Goal: Task Accomplishment & Management: Manage account settings

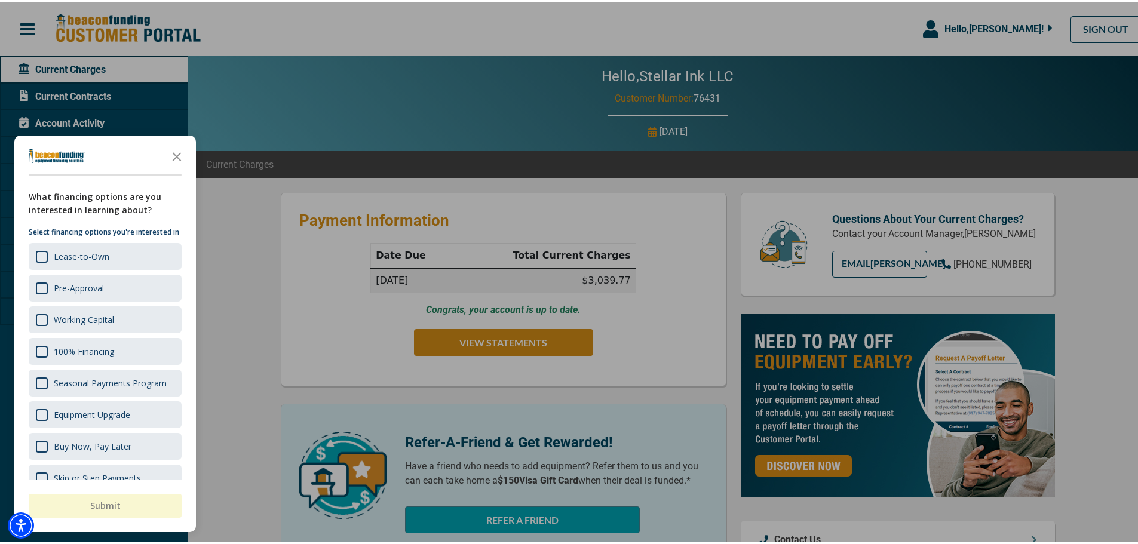
click at [176, 149] on icon "Close the survey" at bounding box center [177, 154] width 24 height 24
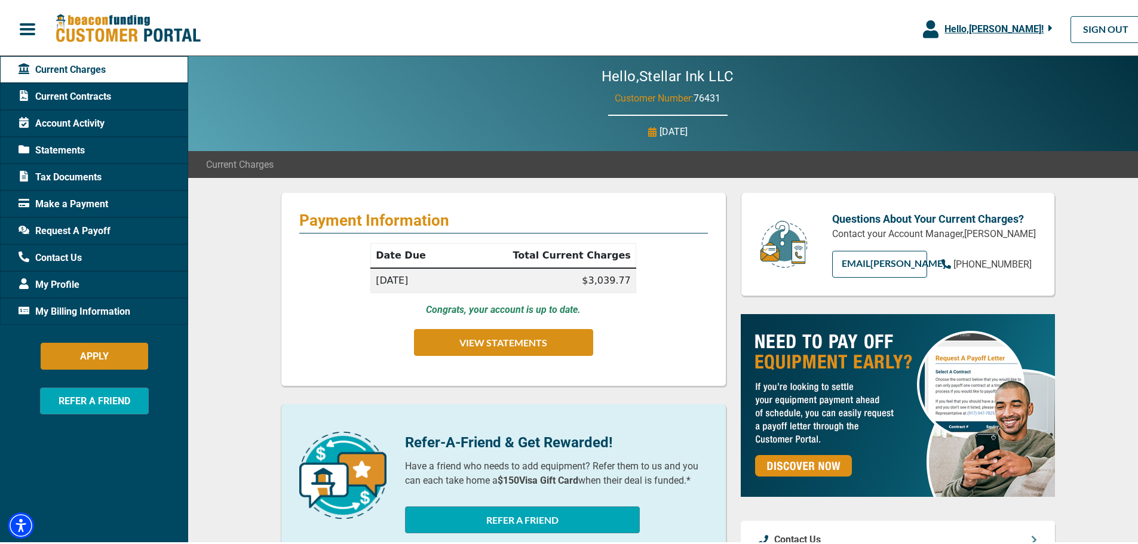
click at [72, 148] on span "Statements" at bounding box center [52, 148] width 66 height 14
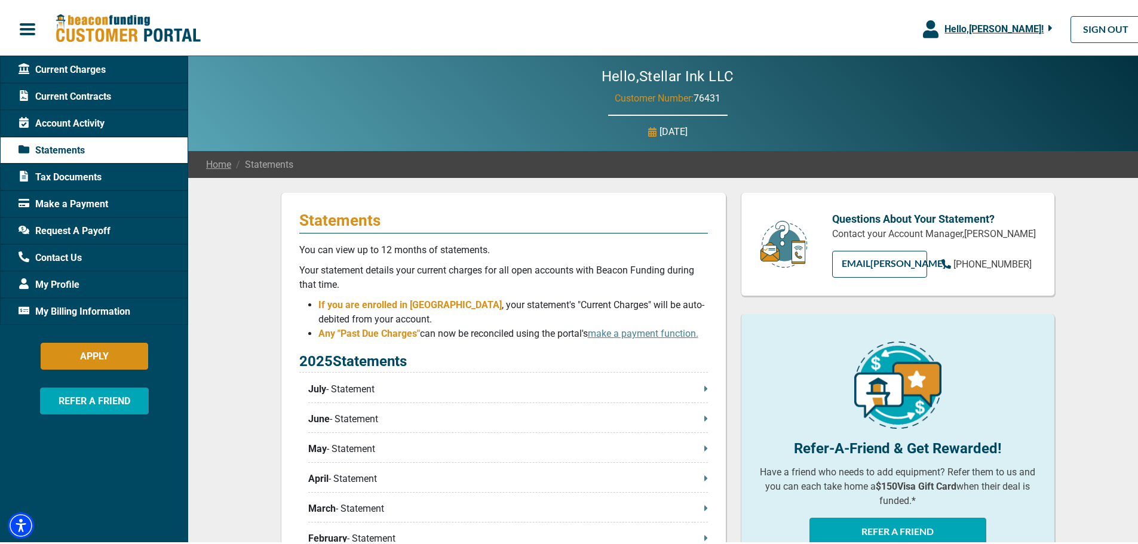
click at [370, 394] on p "July - Statement" at bounding box center [508, 387] width 400 height 14
click at [363, 388] on p "July - Statement" at bounding box center [508, 387] width 400 height 14
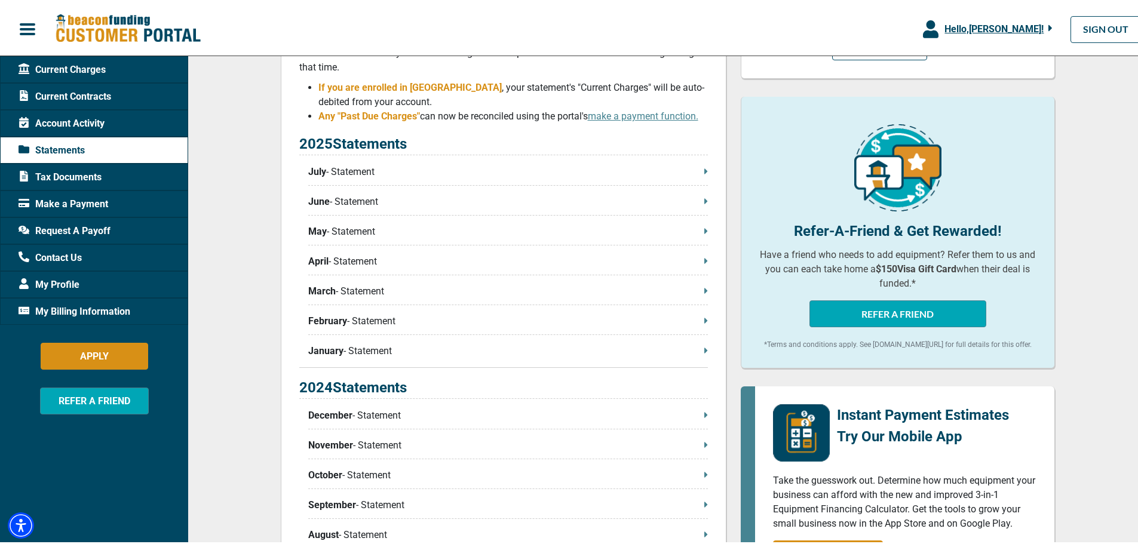
scroll to position [239, 0]
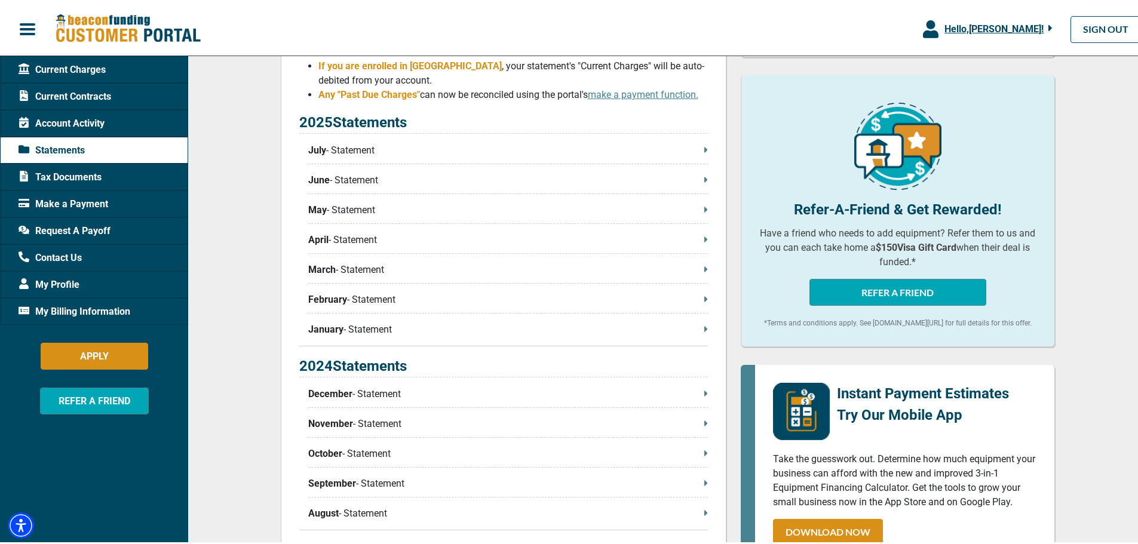
click at [704, 391] on icon at bounding box center [705, 390] width 3 height 5
click at [375, 393] on p "December - Statement" at bounding box center [508, 392] width 400 height 14
click at [338, 390] on span "December" at bounding box center [330, 392] width 44 height 14
click at [704, 393] on icon at bounding box center [705, 390] width 3 height 5
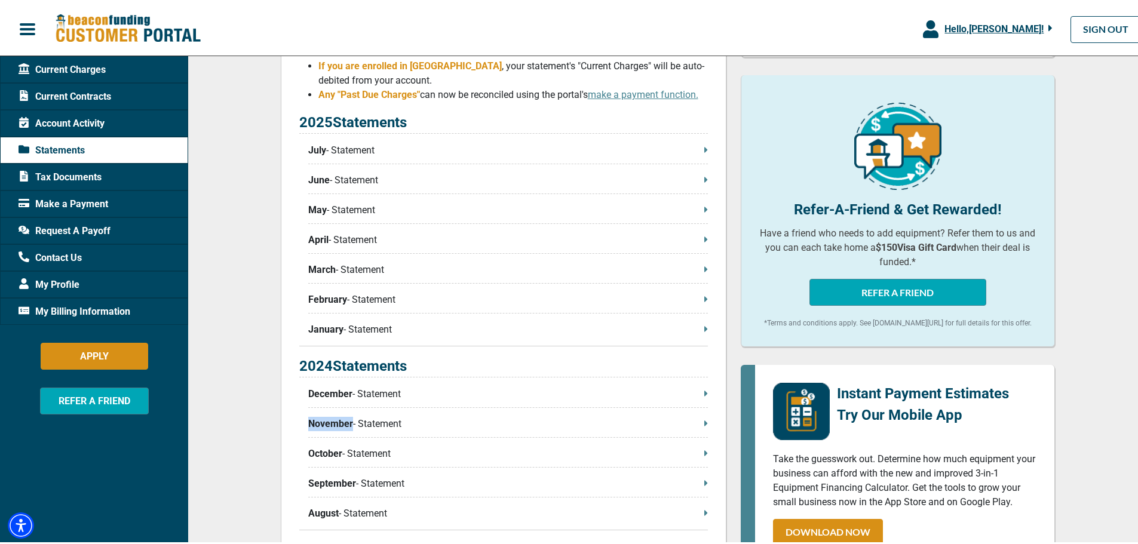
click at [704, 393] on icon at bounding box center [705, 390] width 3 height 5
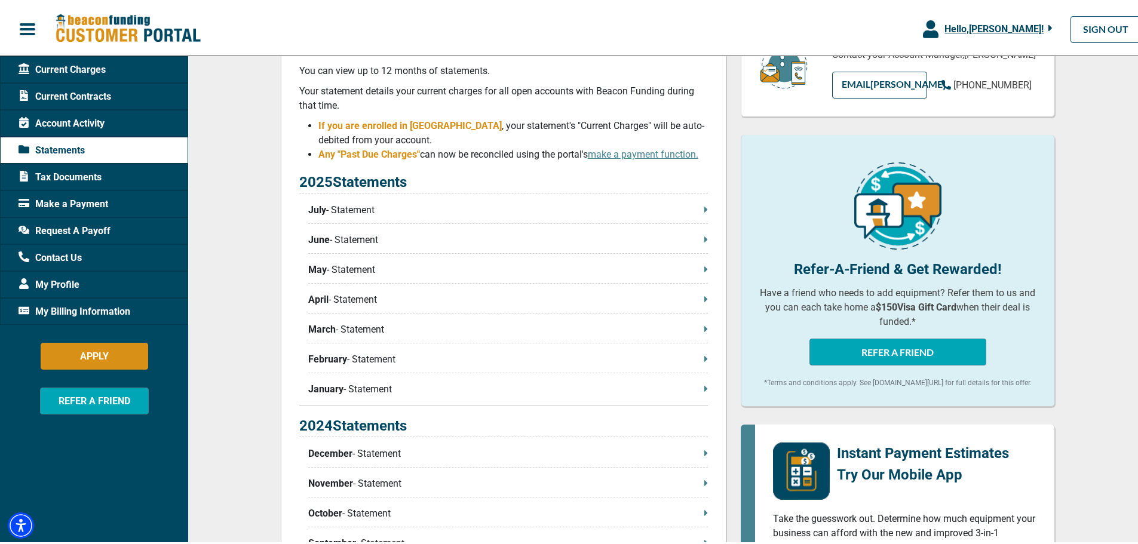
click at [353, 387] on p "January - Statement" at bounding box center [508, 387] width 400 height 14
click at [704, 387] on icon at bounding box center [705, 386] width 3 height 5
click at [344, 209] on p "July - Statement" at bounding box center [508, 208] width 400 height 14
click at [376, 458] on p "December - Statement" at bounding box center [508, 452] width 400 height 14
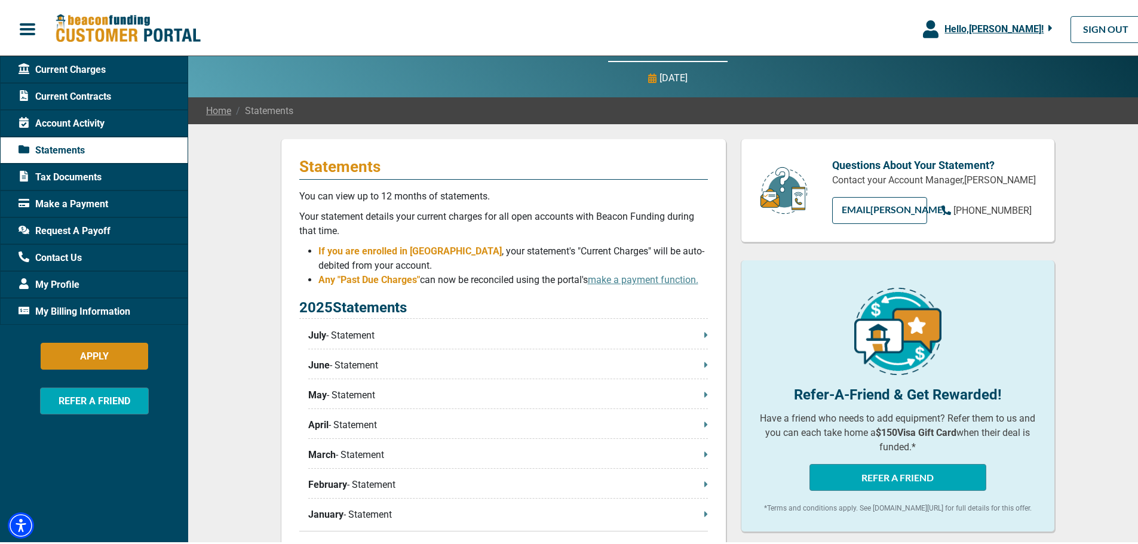
scroll to position [0, 0]
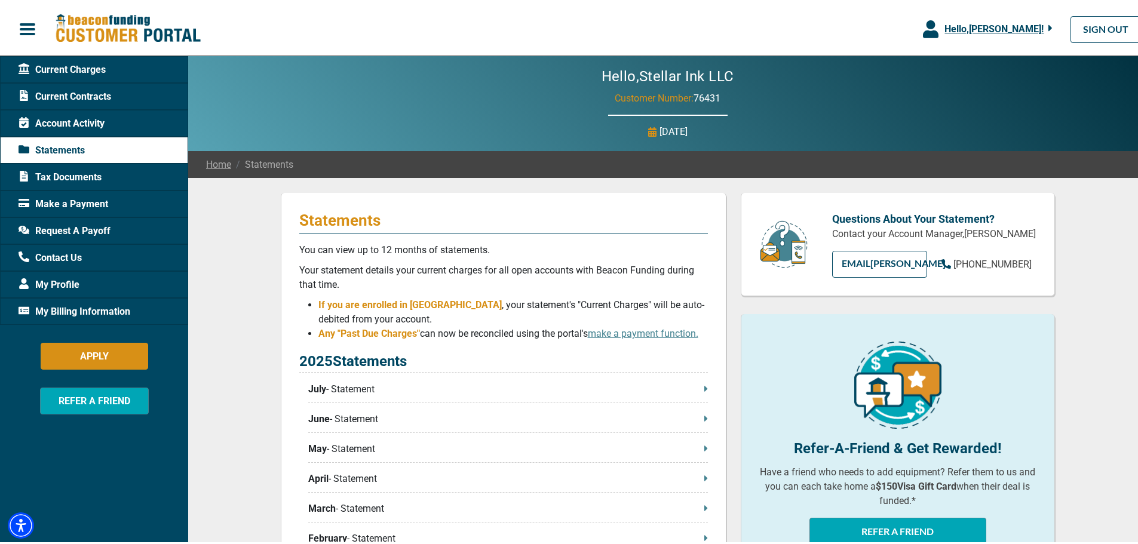
click at [84, 94] on span "Current Contracts" at bounding box center [65, 94] width 93 height 14
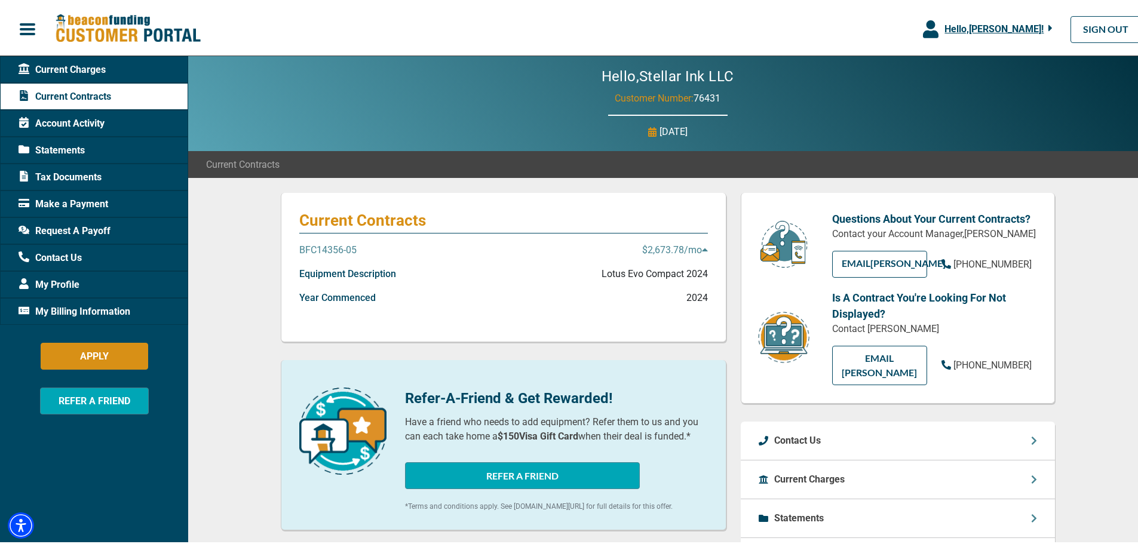
click at [310, 246] on p "BFC14356-05" at bounding box center [327, 248] width 57 height 14
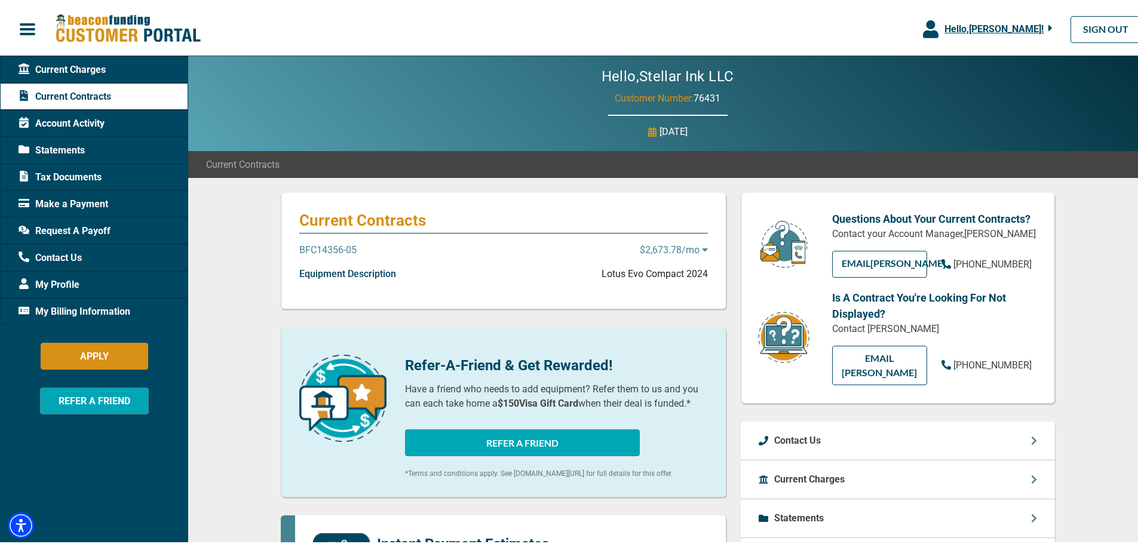
click at [310, 246] on p "BFC14356-05" at bounding box center [327, 248] width 57 height 14
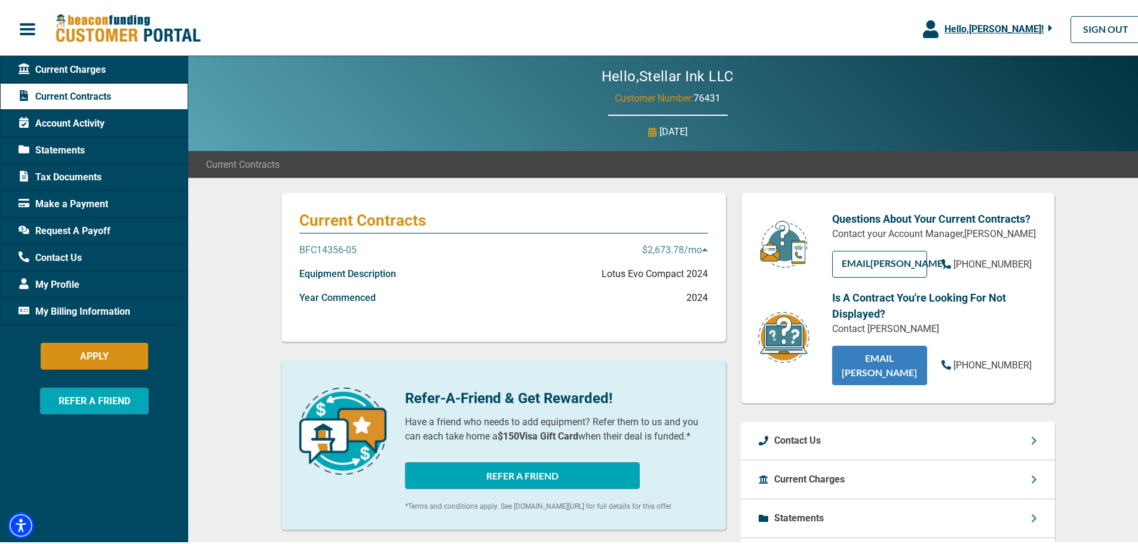
click at [881, 358] on link "EMAIL [PERSON_NAME]" at bounding box center [879, 363] width 95 height 39
click at [60, 121] on span "Account Activity" at bounding box center [62, 121] width 86 height 14
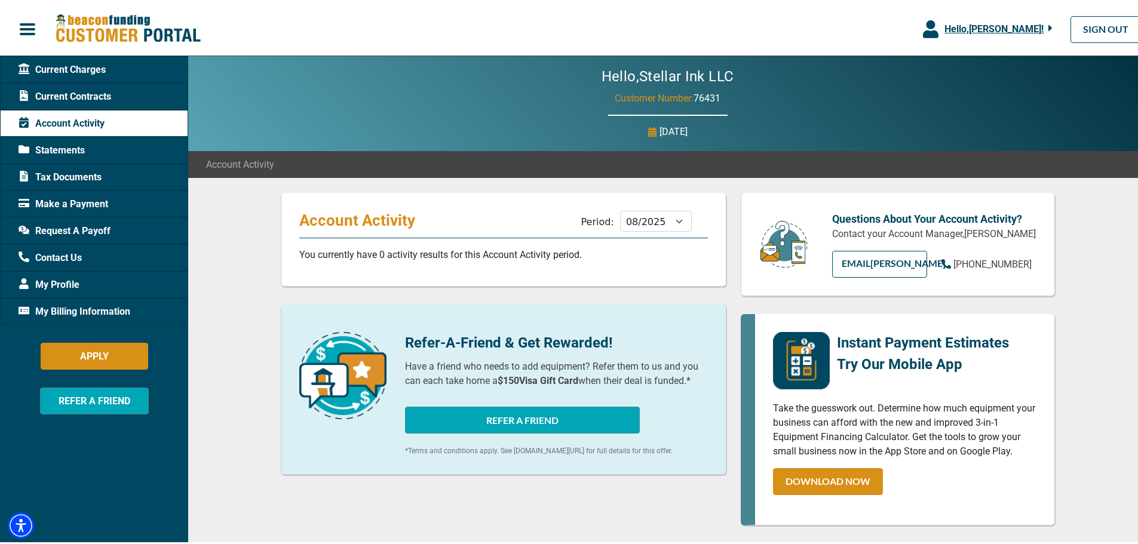
click at [60, 121] on span "Account Activity" at bounding box center [62, 121] width 86 height 14
click at [673, 220] on select "09/2025 08/2025 07/2025 06/2025 05/2025 04/2025 03/2025 02/2025 01/2025 12/2024…" at bounding box center [656, 219] width 72 height 21
select select "06/2025"
click at [620, 209] on select "09/2025 08/2025 07/2025 06/2025 05/2025 04/2025 03/2025 02/2025 01/2025 12/2024…" at bounding box center [656, 219] width 72 height 21
click at [48, 171] on span "Tax Documents" at bounding box center [60, 175] width 83 height 14
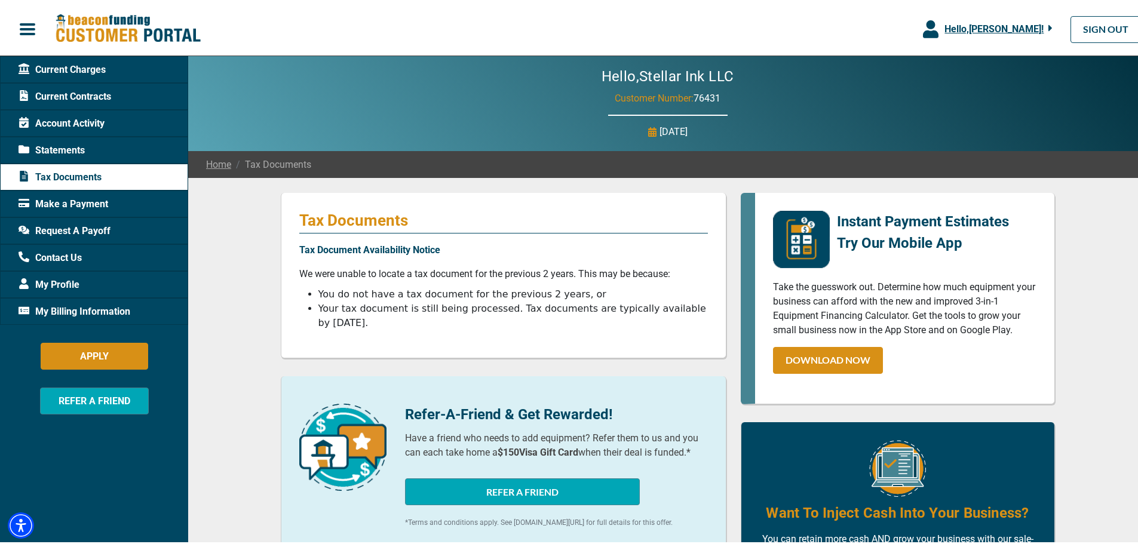
click at [69, 96] on span "Current Contracts" at bounding box center [65, 94] width 93 height 14
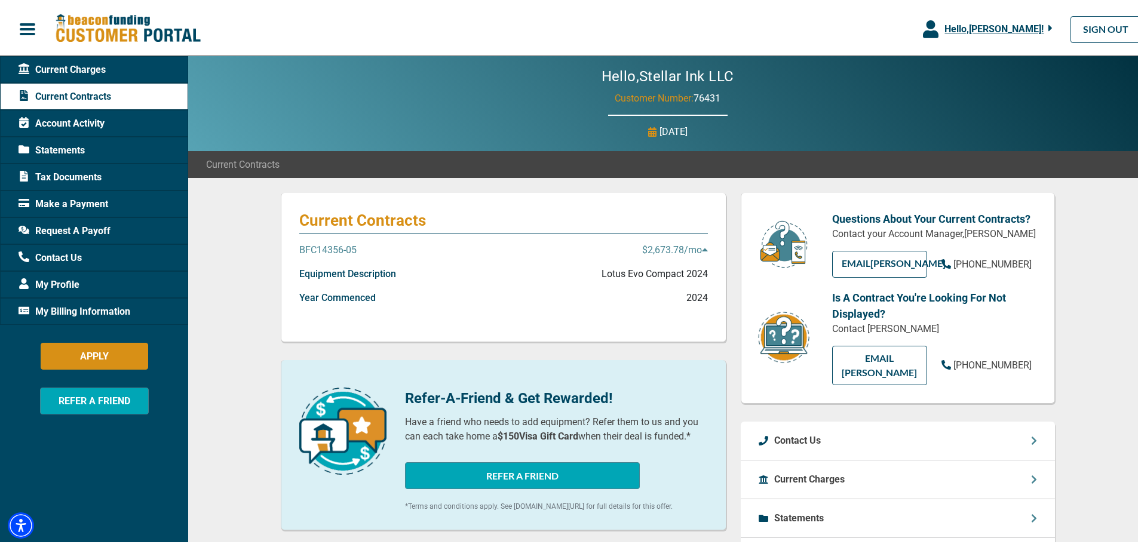
click at [336, 246] on p "BFC14356-05" at bounding box center [327, 248] width 57 height 14
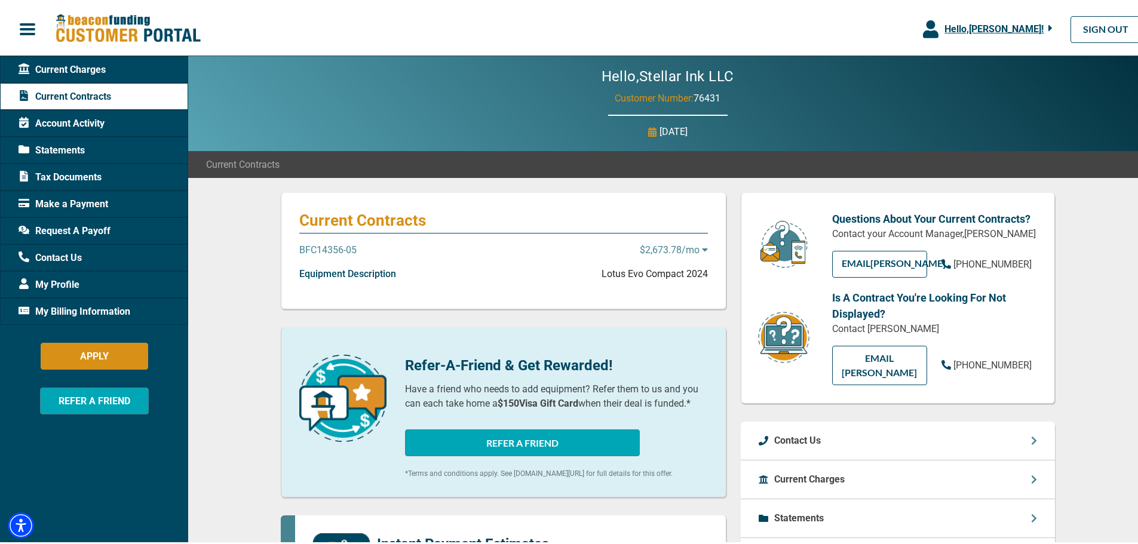
click at [336, 246] on p "BFC14356-05" at bounding box center [327, 248] width 57 height 14
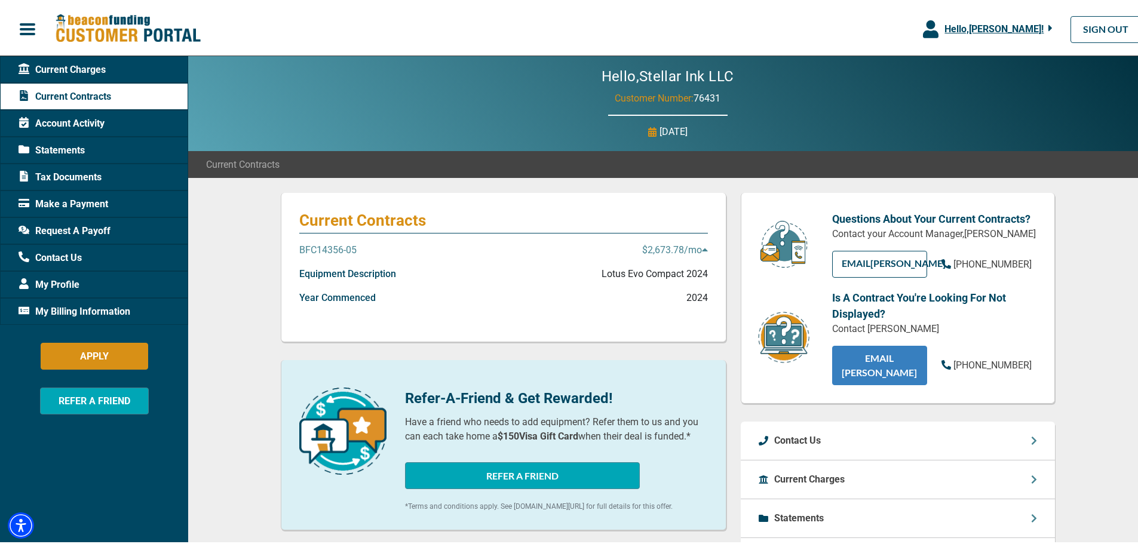
click at [856, 360] on link "EMAIL [PERSON_NAME]" at bounding box center [879, 363] width 95 height 39
click at [59, 147] on span "Statements" at bounding box center [52, 148] width 66 height 14
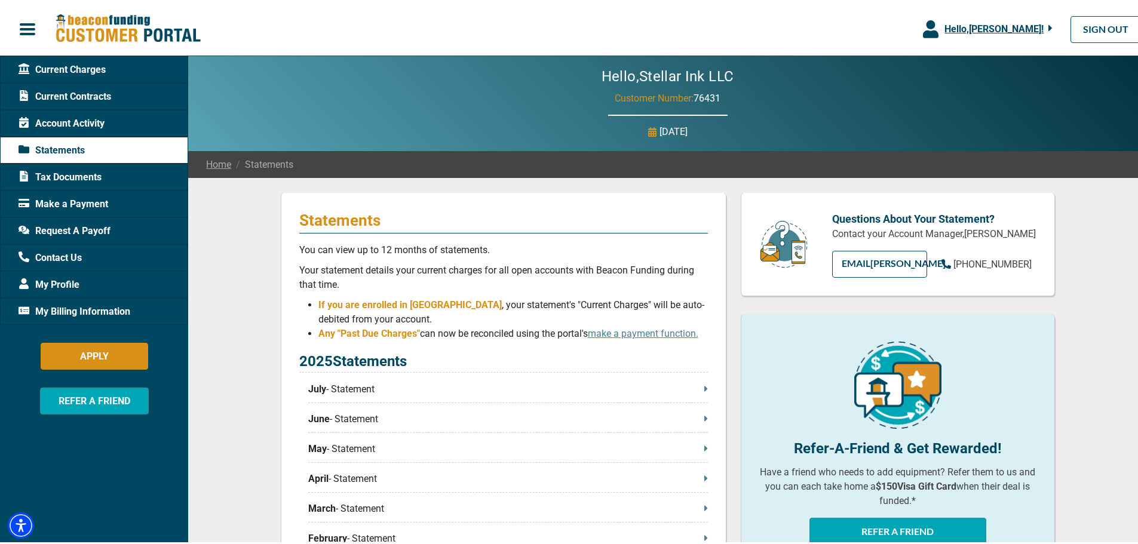
click at [359, 389] on p "July - Statement" at bounding box center [508, 387] width 400 height 14
